Goal: Contribute content

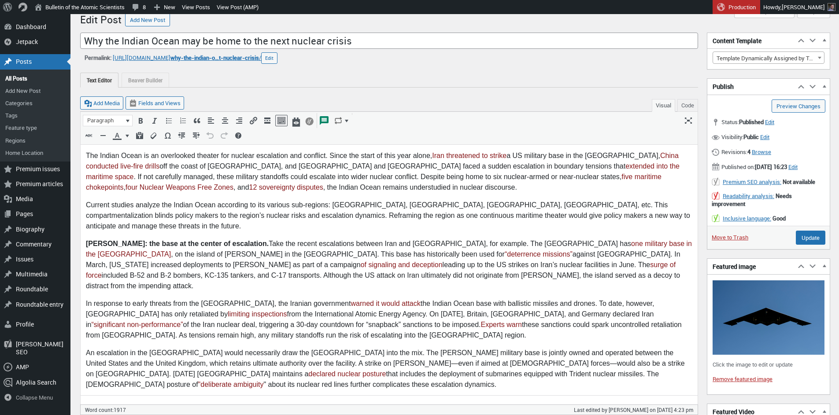
scroll to position [15, 0]
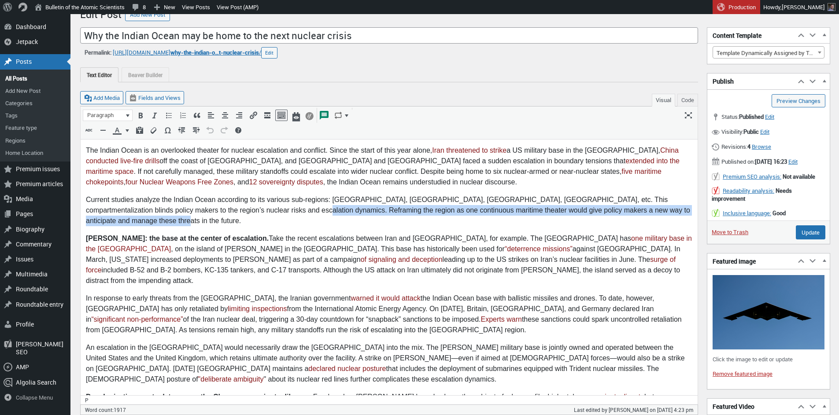
drag, startPoint x: 235, startPoint y: 211, endPoint x: 236, endPoint y: 218, distance: 7.5
click at [236, 218] on p "Current studies analyze the Indian Ocean according to its various sub-regions: …" at bounding box center [389, 211] width 607 height 32
click at [228, 218] on p "Current studies analyze the Indian Ocean according to its various sub-regions: …" at bounding box center [389, 211] width 607 height 32
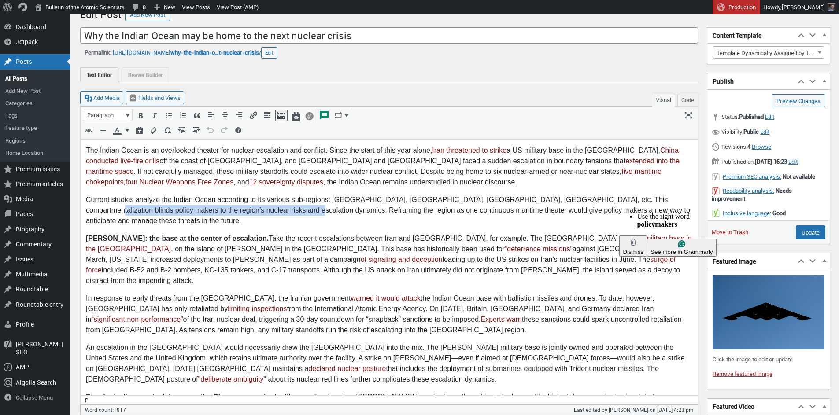
drag, startPoint x: 230, startPoint y: 211, endPoint x: 626, endPoint y: 196, distance: 396.4
click at [626, 196] on p "Current studies analyze the Indian Ocean according to its various sub-regions: …" at bounding box center [389, 211] width 607 height 32
copy p "policy makers to the region’s nuclear risks and escalation dynamics"
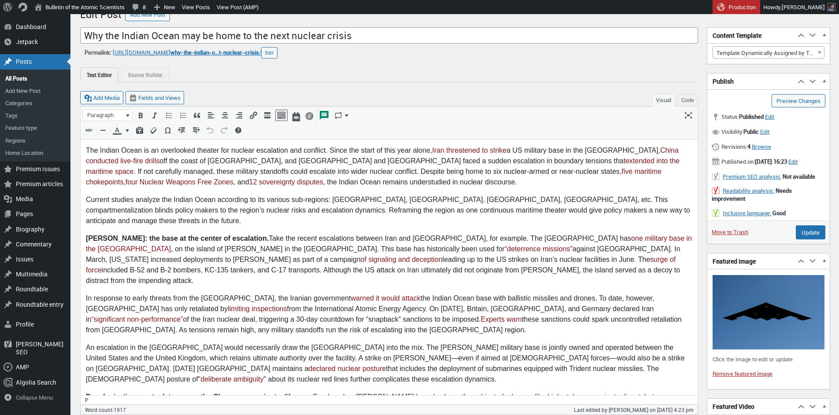
click at [423, 218] on p "Current studies analyze the Indian Ocean according to its various sub-regions: …" at bounding box center [389, 211] width 607 height 32
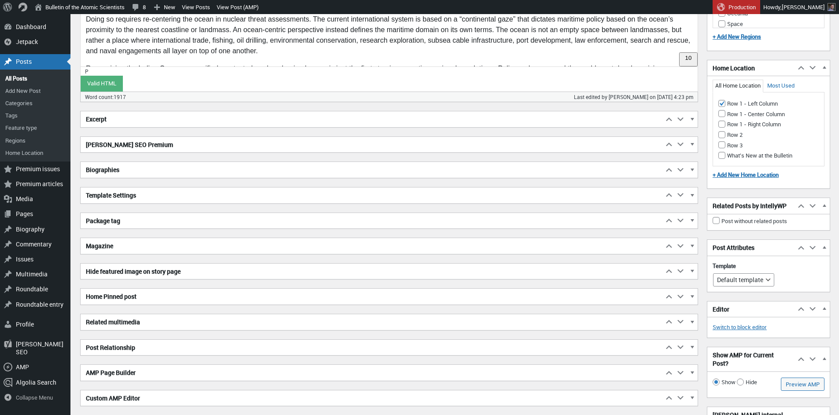
scroll to position [1075, 0]
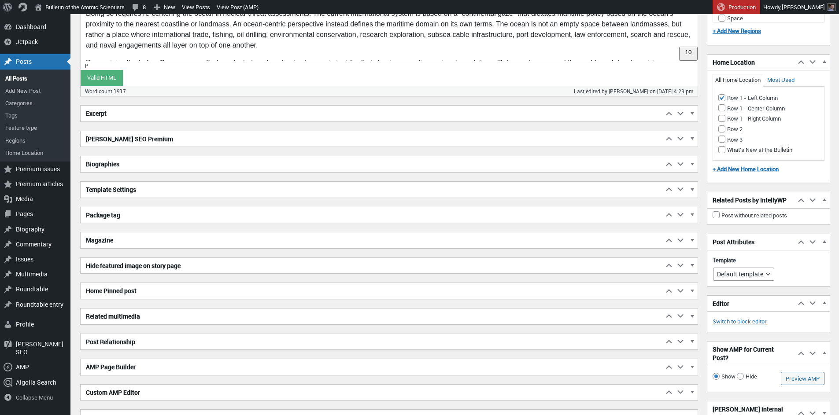
click at [171, 115] on h2 "Excerpt" at bounding box center [372, 114] width 583 height 16
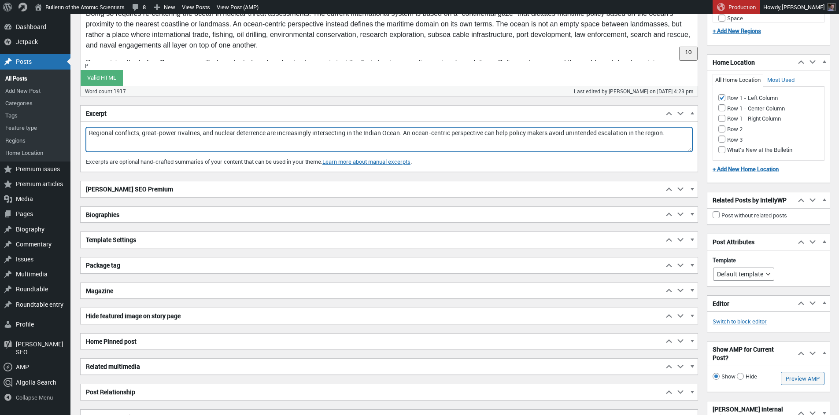
drag, startPoint x: 373, startPoint y: 133, endPoint x: 410, endPoint y: 133, distance: 37.0
click at [410, 133] on textarea "Regional conflicts, great-power rivalries, and nuclear deterrence are increasin…" at bounding box center [389, 139] width 607 height 25
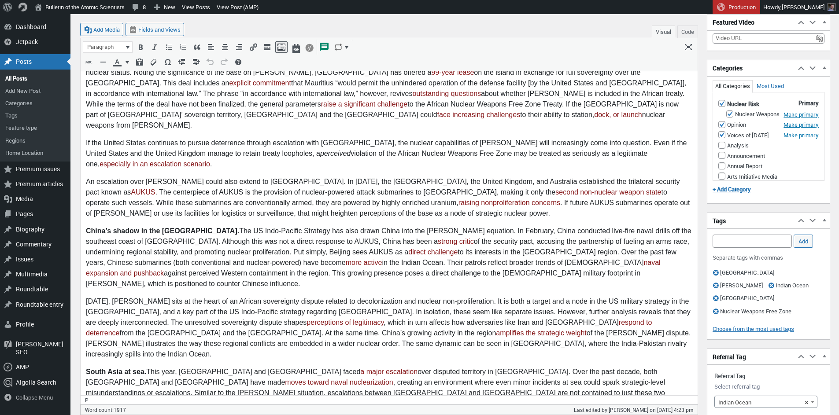
scroll to position [37, 0]
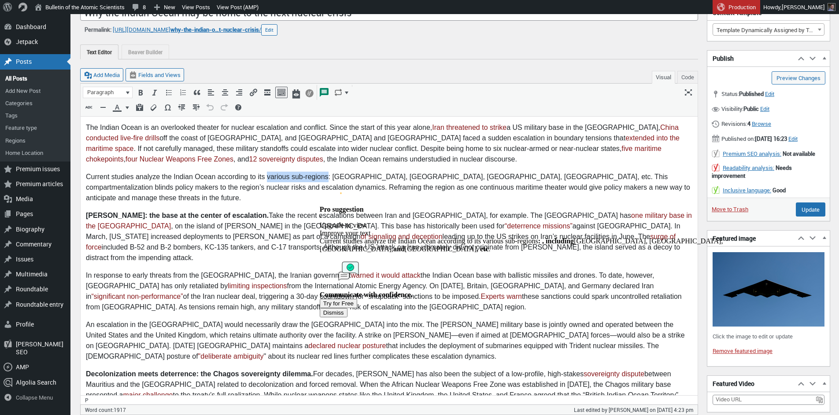
drag, startPoint x: 267, startPoint y: 178, endPoint x: 327, endPoint y: 176, distance: 60.8
click at [327, 176] on p "Current studies analyze the Indian Ocean according to its various sub-regions: …" at bounding box center [389, 188] width 607 height 32
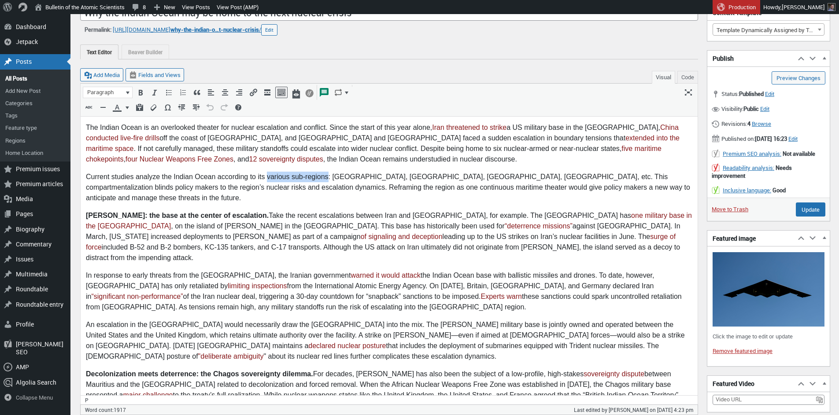
copy p "various sub-regions"
click at [554, 174] on p "Current studies analyze the Indian Ocean according to its various sub-regions: …" at bounding box center [389, 188] width 607 height 32
copy p "compartmentalization"
